Goal: Task Accomplishment & Management: Use online tool/utility

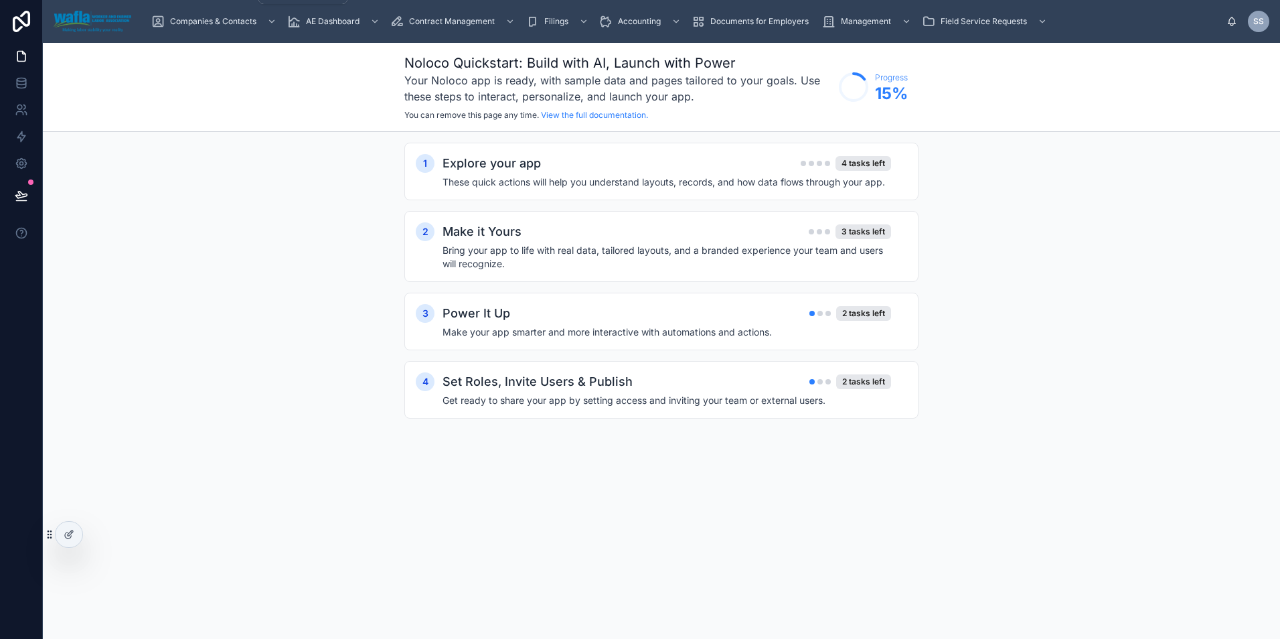
click at [235, 19] on span "Companies & Contacts" at bounding box center [213, 21] width 86 height 11
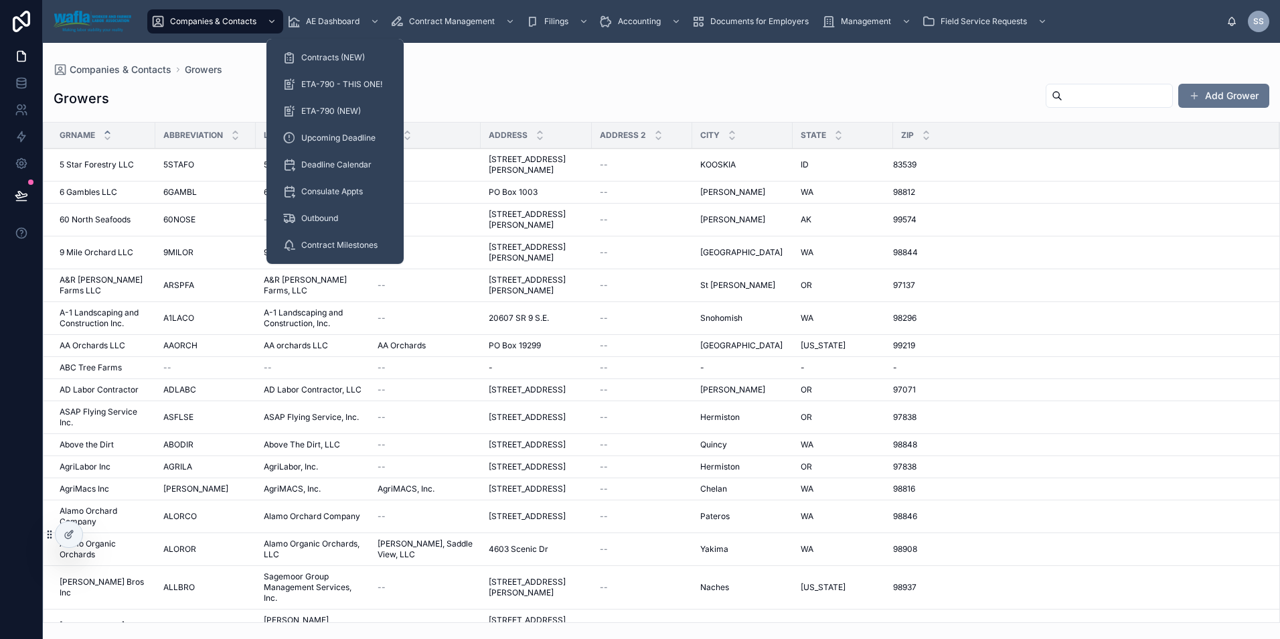
click at [359, 78] on div "ETA-790 - THIS ONE!" at bounding box center [334, 84] width 105 height 21
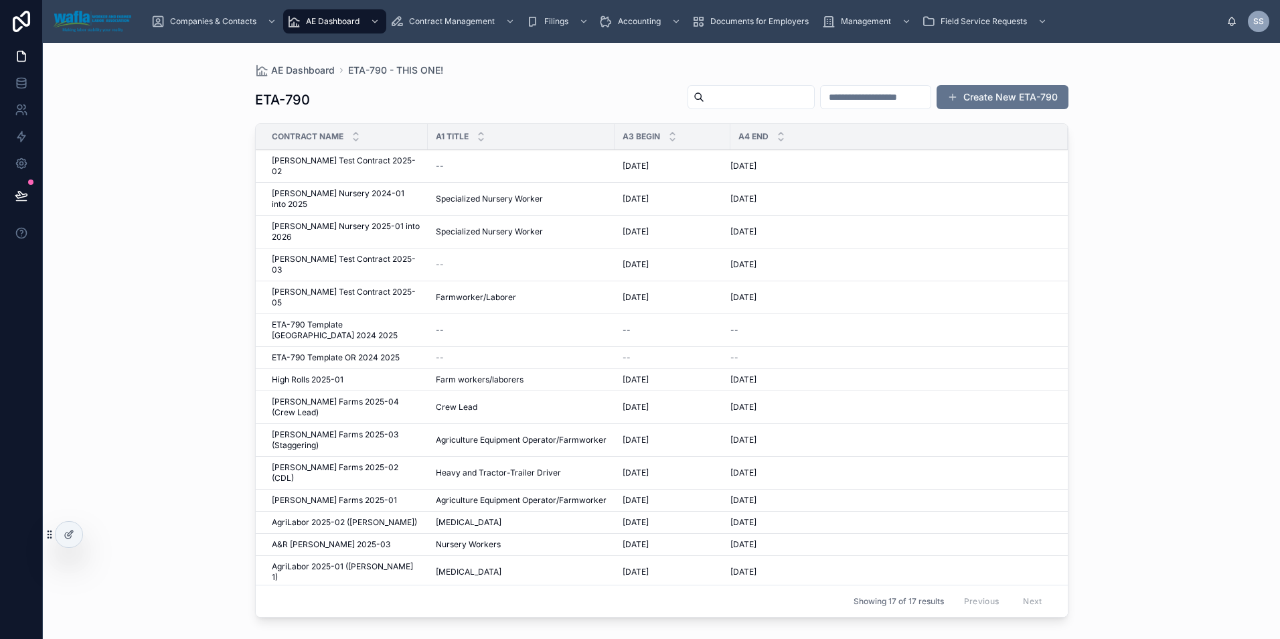
click at [340, 161] on span "[PERSON_NAME] Test Contract 2025-02" at bounding box center [346, 165] width 148 height 21
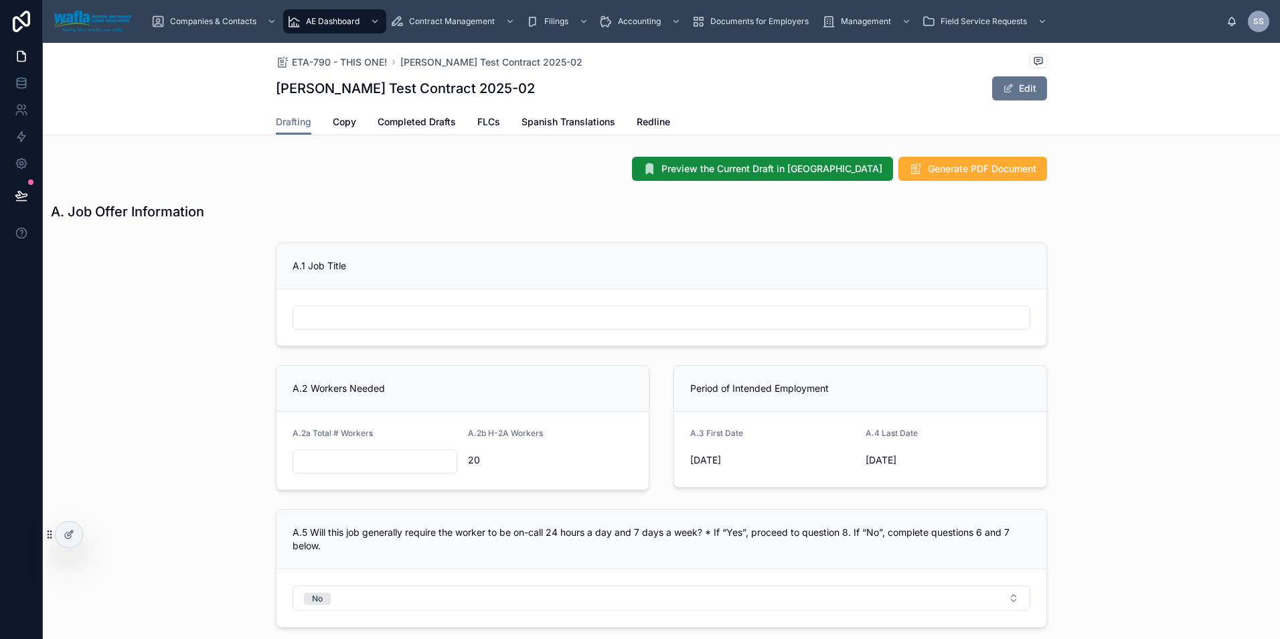
click at [656, 127] on span "Redline" at bounding box center [653, 121] width 33 height 13
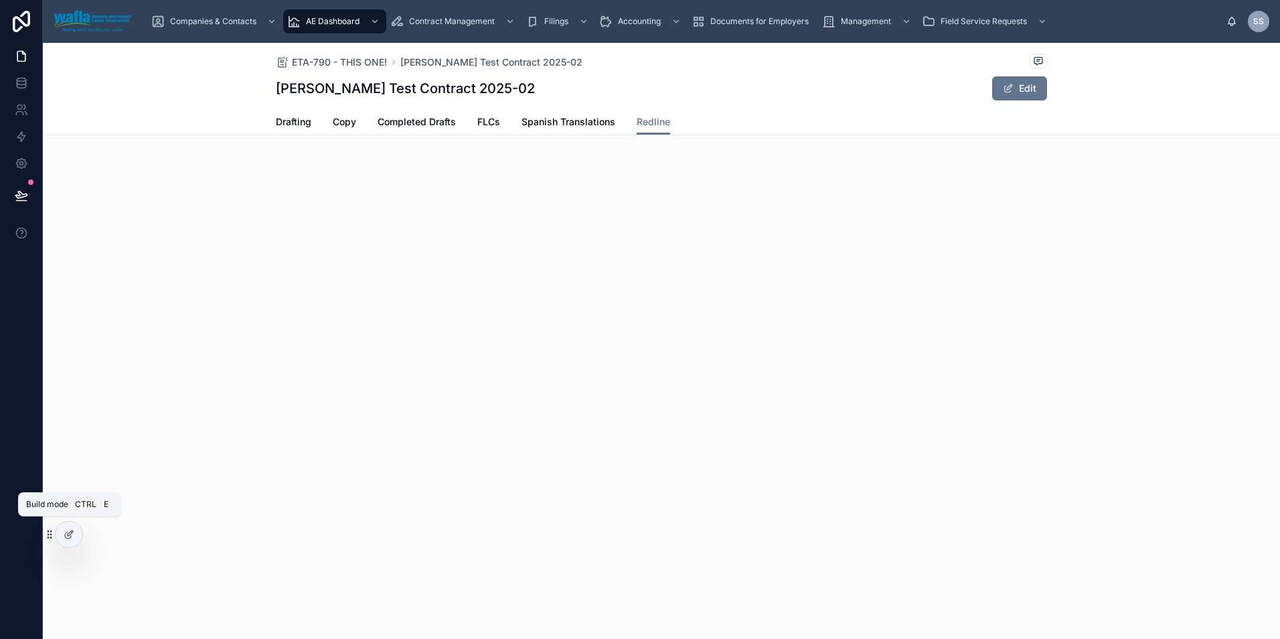
click at [71, 542] on div at bounding box center [69, 533] width 27 height 25
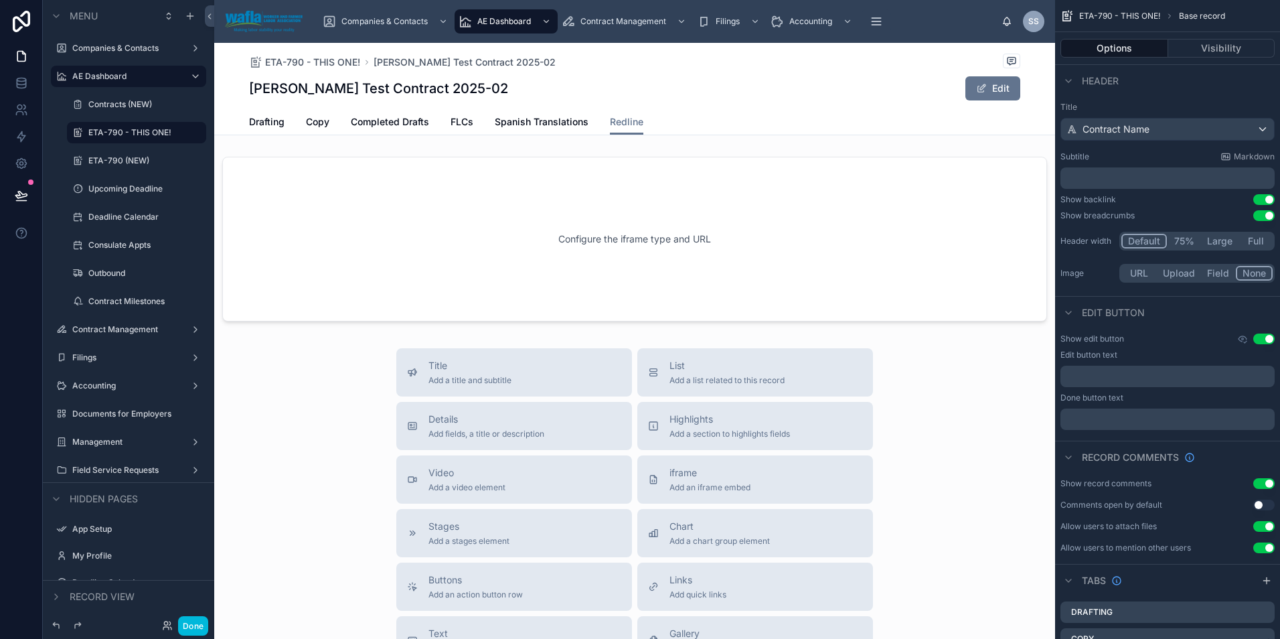
click at [766, 262] on div at bounding box center [634, 238] width 841 height 175
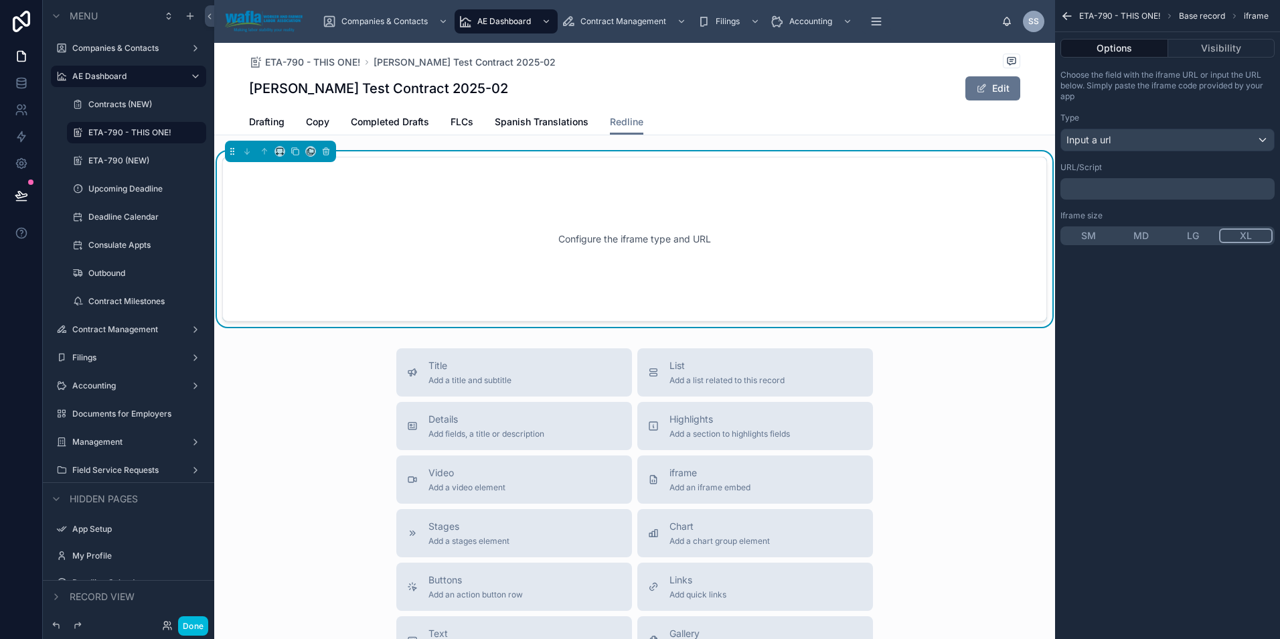
click at [1119, 193] on p "﻿" at bounding box center [1169, 188] width 206 height 11
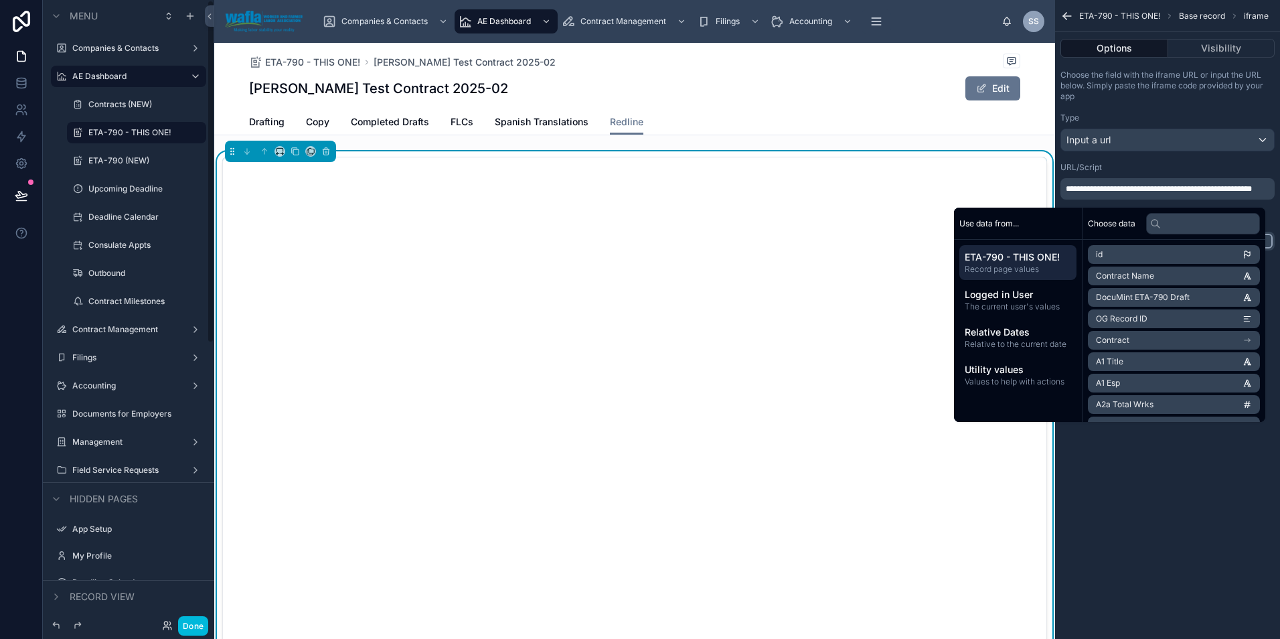
click at [201, 632] on button "Done" at bounding box center [193, 625] width 30 height 19
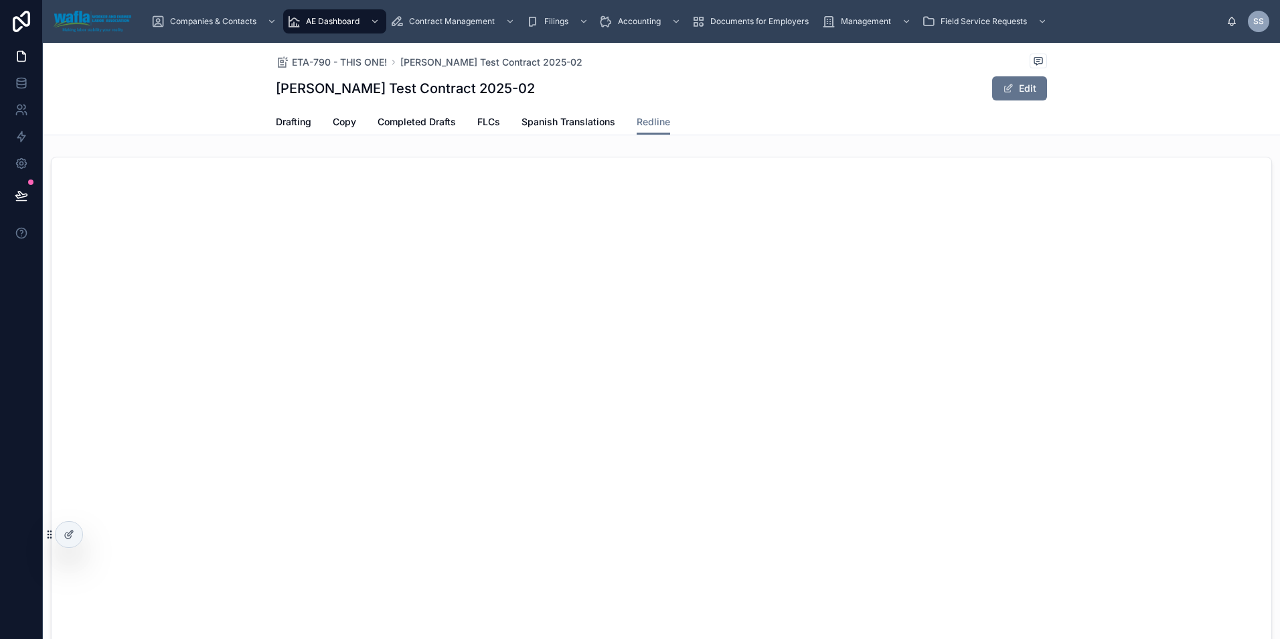
click at [290, 120] on span "Drafting" at bounding box center [293, 121] width 35 height 13
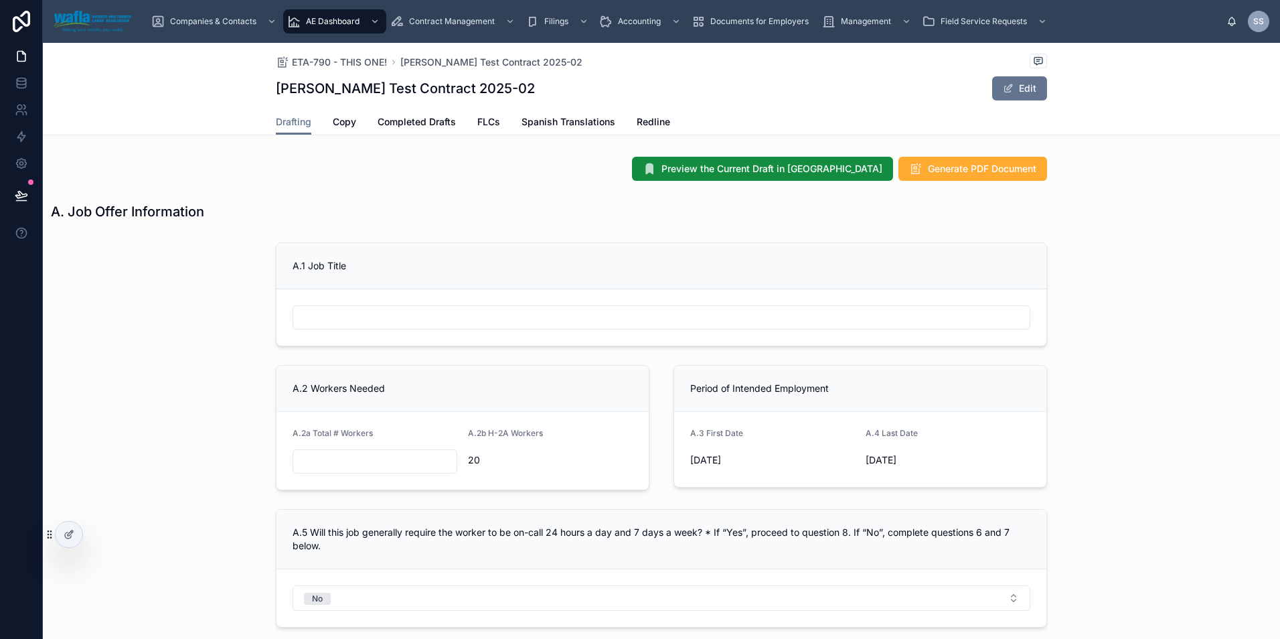
click at [657, 128] on span "Redline" at bounding box center [653, 121] width 33 height 13
